Goal: Browse casually: Explore the website without a specific task or goal

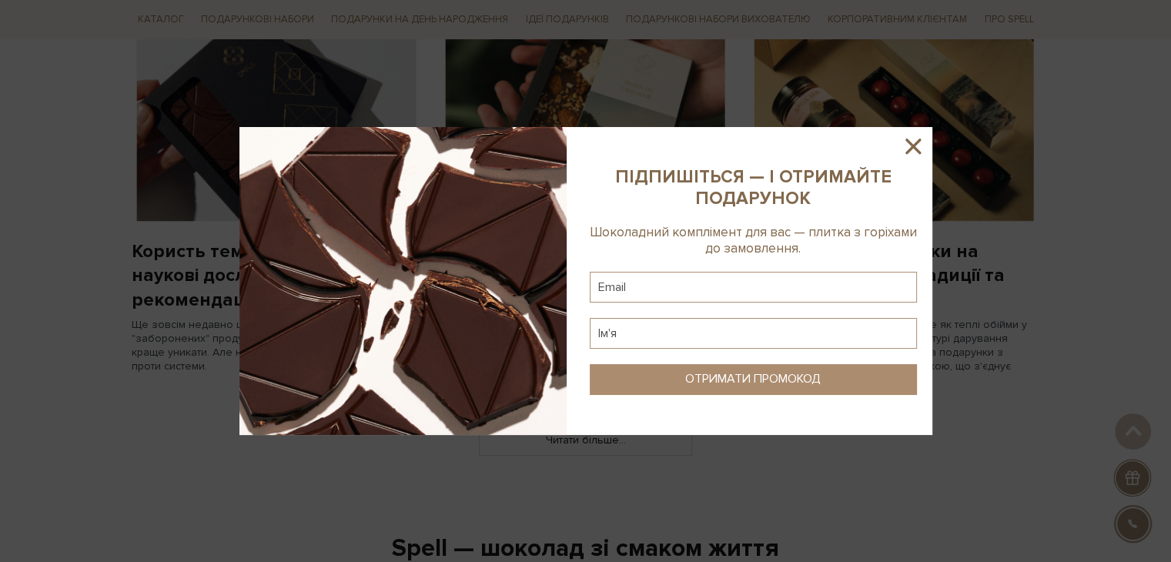
scroll to position [1155, 0]
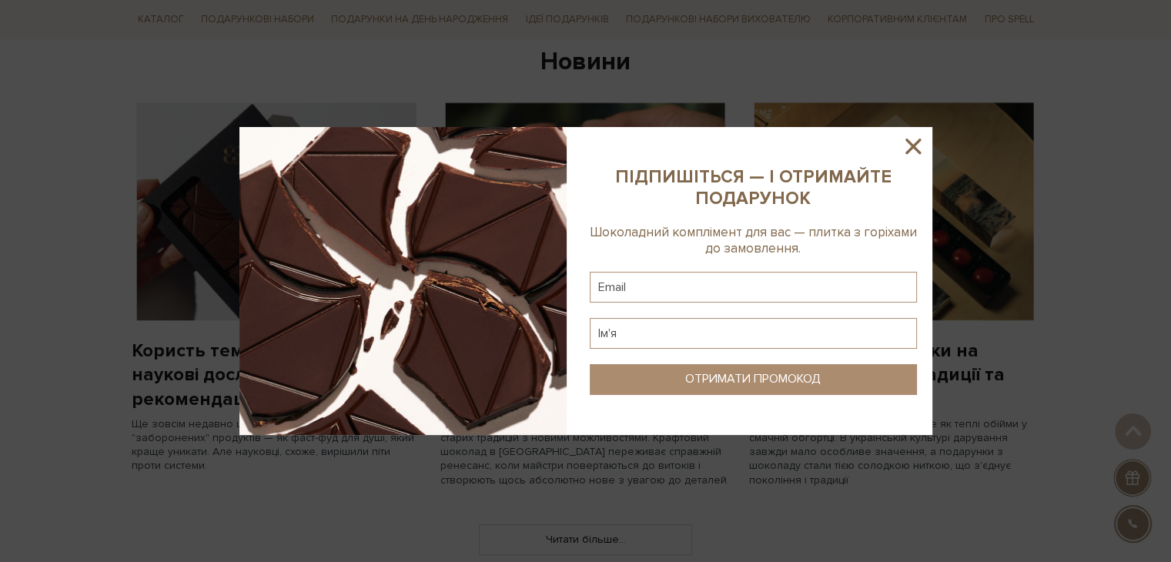
click at [915, 152] on icon at bounding box center [913, 146] width 26 height 26
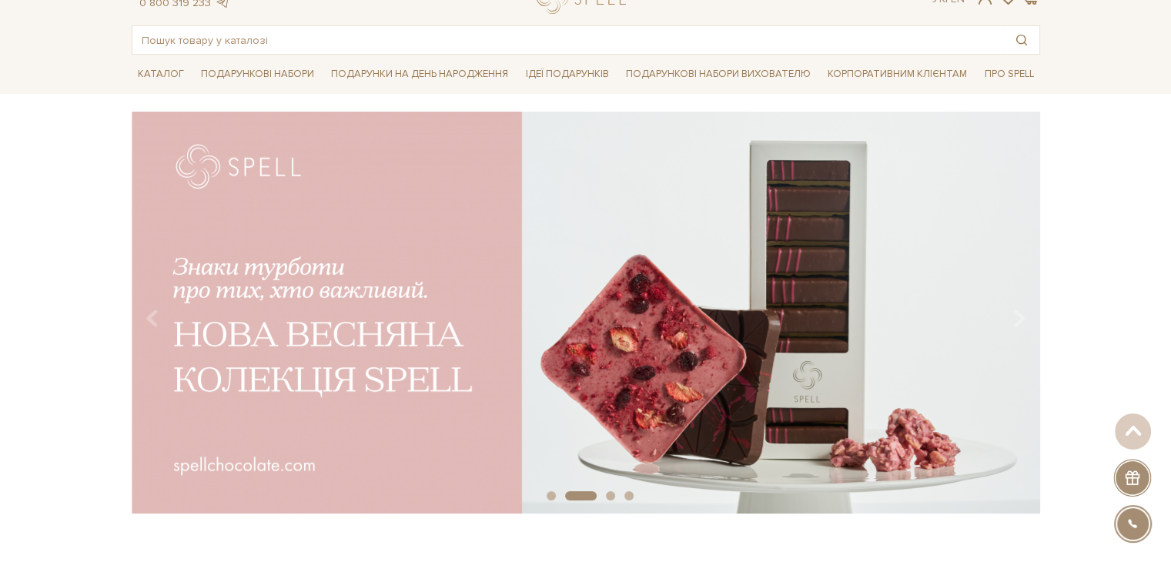
scroll to position [0, 0]
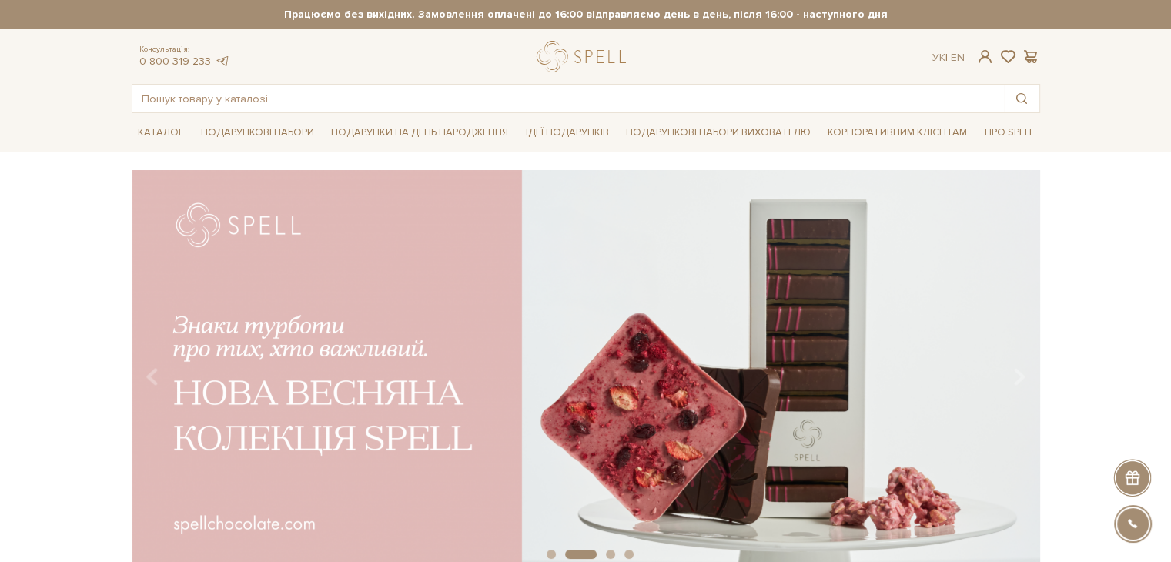
click at [559, 69] on div at bounding box center [585, 57] width 96 height 32
click at [576, 53] on div at bounding box center [585, 57] width 96 height 32
